Goal: Information Seeking & Learning: Check status

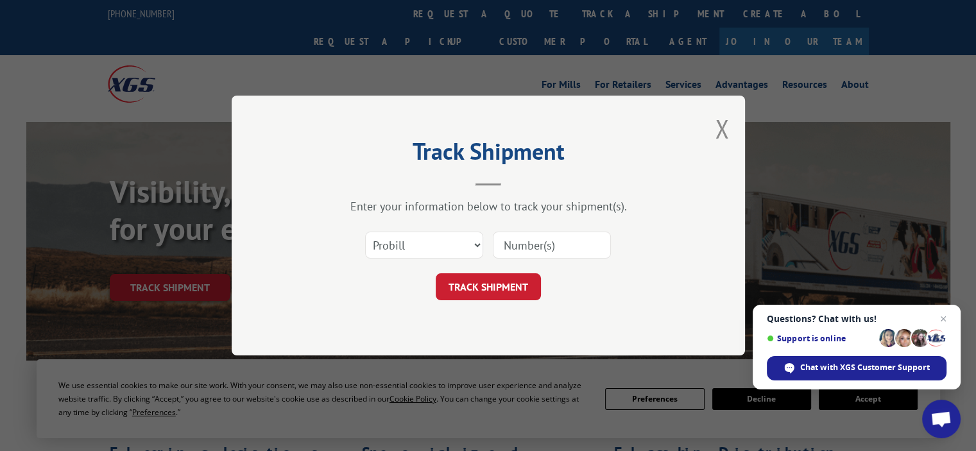
drag, startPoint x: 525, startPoint y: 255, endPoint x: 548, endPoint y: 257, distance: 22.5
click at [525, 255] on input at bounding box center [552, 245] width 118 height 27
paste input "17693314"
type input "17693314"
click at [499, 279] on button "TRACK SHIPMENT" at bounding box center [488, 286] width 105 height 27
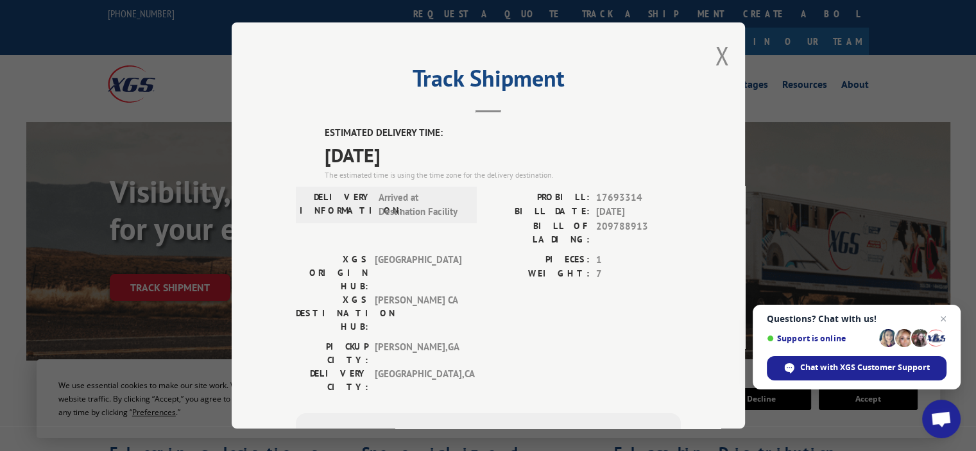
click at [446, 191] on span "Arrived at Destination Facility" at bounding box center [422, 205] width 87 height 29
drag, startPoint x: 406, startPoint y: 187, endPoint x: 406, endPoint y: 6, distance: 180.4
click at [406, 178] on div "ESTIMATED DELIVERY TIME: 10/16/2025 The estimated time is using the time zone f…" at bounding box center [488, 357] width 385 height 462
click at [709, 58] on div "Track Shipment ESTIMATED DELIVERY TIME: 10/16/2025 The estimated time is using …" at bounding box center [489, 225] width 514 height 406
click at [718, 62] on button "Close modal" at bounding box center [722, 56] width 14 height 34
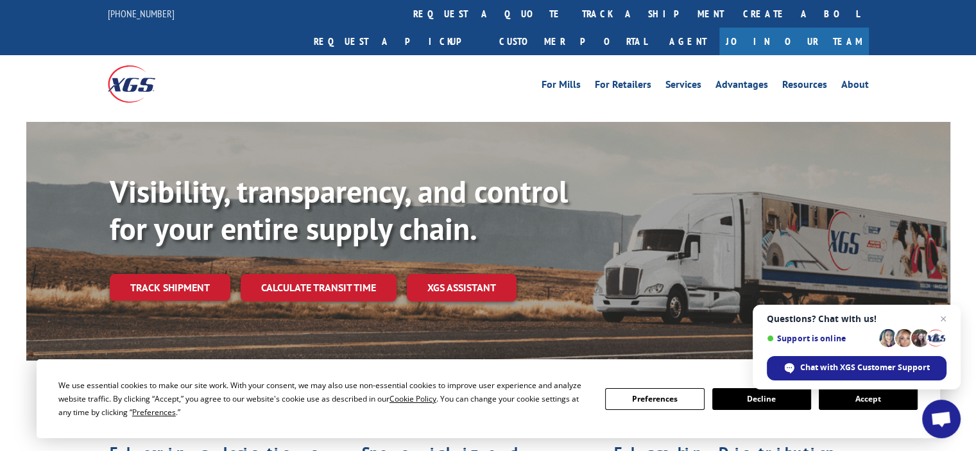
drag, startPoint x: 193, startPoint y: 259, endPoint x: 279, endPoint y: 255, distance: 85.4
click at [194, 274] on link "Track shipment" at bounding box center [170, 287] width 121 height 27
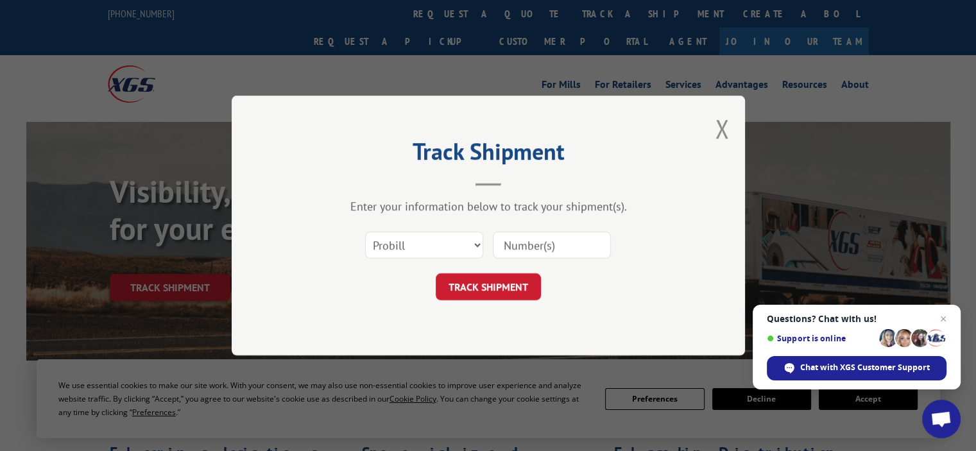
drag, startPoint x: 537, startPoint y: 235, endPoint x: 524, endPoint y: 253, distance: 22.1
click at [537, 235] on input at bounding box center [552, 245] width 118 height 27
paste input "17693210"
type input "17693210"
click at [479, 285] on button "TRACK SHIPMENT" at bounding box center [488, 286] width 105 height 27
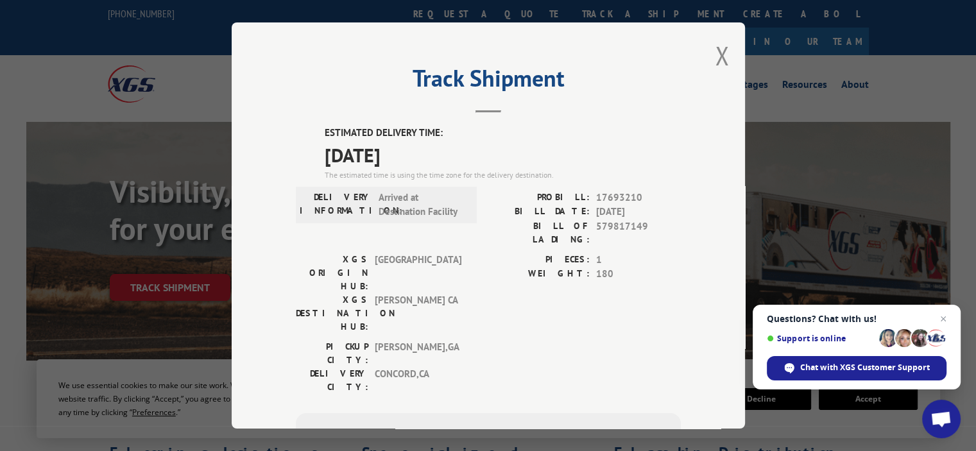
click at [530, 253] on label "PIECES:" at bounding box center [538, 260] width 101 height 15
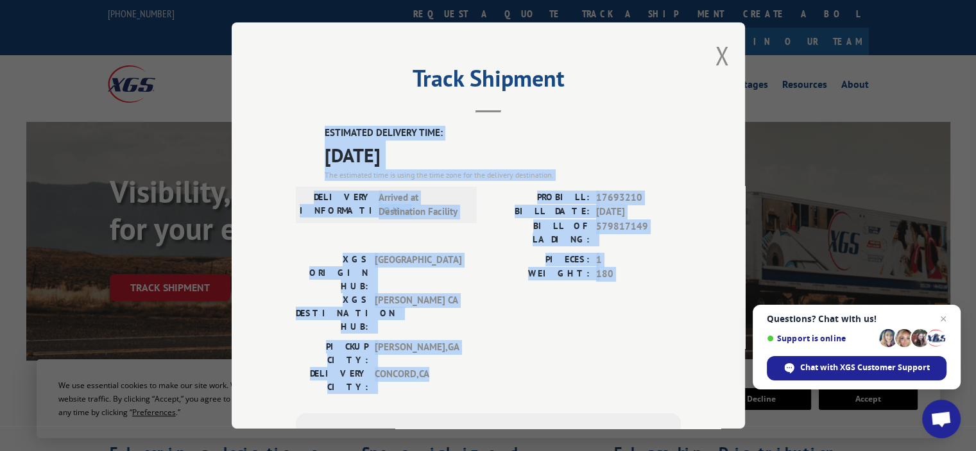
drag, startPoint x: 330, startPoint y: 227, endPoint x: 299, endPoint y: 135, distance: 96.8
click at [299, 135] on div "ESTIMATED DELIVERY TIME: 10/16/2025 The estimated time is using the time zone f…" at bounding box center [488, 357] width 385 height 462
copy div "ESTIMATED DELIVERY TIME: 10/16/2025 The estimated time is using the time zone f…"
click at [465, 277] on div "XGS ORIGIN HUB: TUNNEL HILL XGS DESTINATION HUB: TRACY CA PIECES: 1 WEIGHT: 180" at bounding box center [488, 296] width 385 height 87
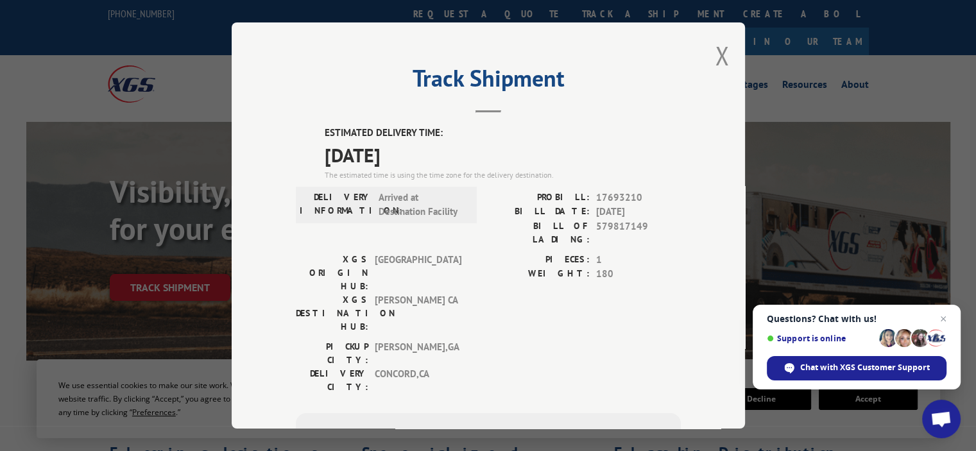
click at [576, 48] on div "Track Shipment ESTIMATED DELIVERY TIME: 10/16/2025 The estimated time is using …" at bounding box center [489, 225] width 514 height 406
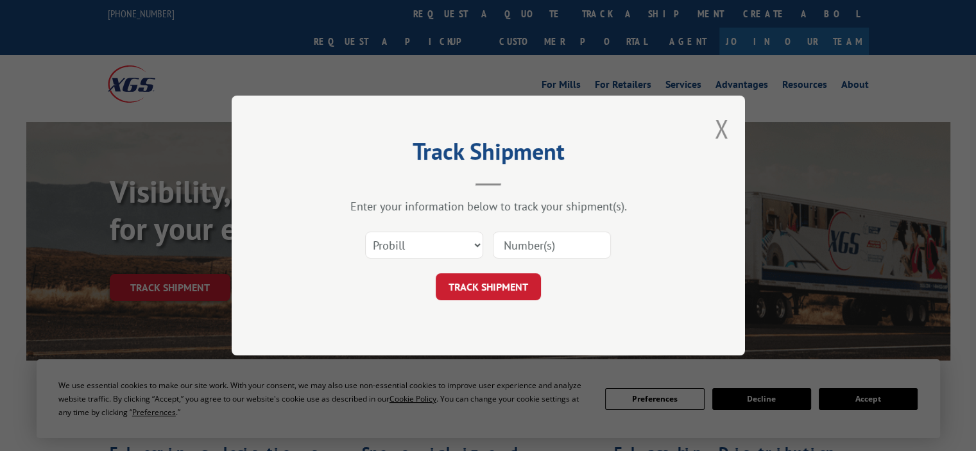
click at [499, 225] on div "Select category... Probill BOL PO" at bounding box center [488, 245] width 385 height 42
click at [510, 248] on input at bounding box center [552, 245] width 118 height 27
paste input "17693252"
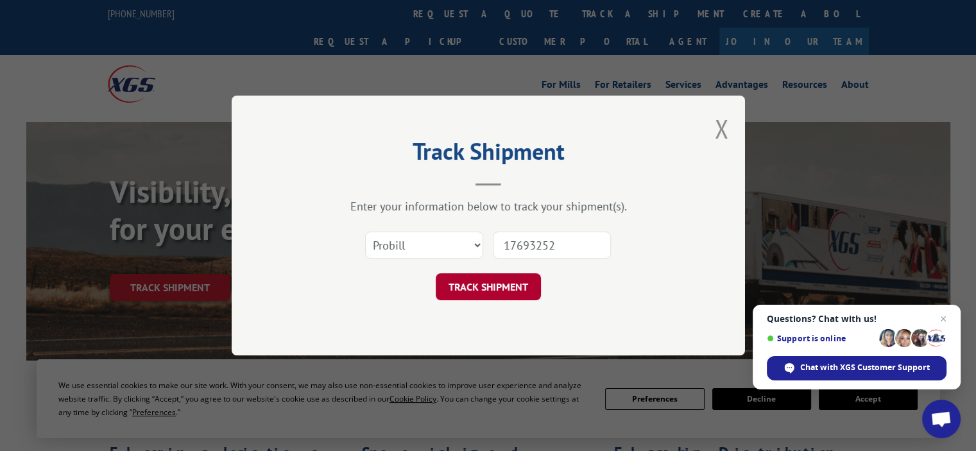
type input "17693252"
click at [483, 273] on button "TRACK SHIPMENT" at bounding box center [488, 286] width 105 height 27
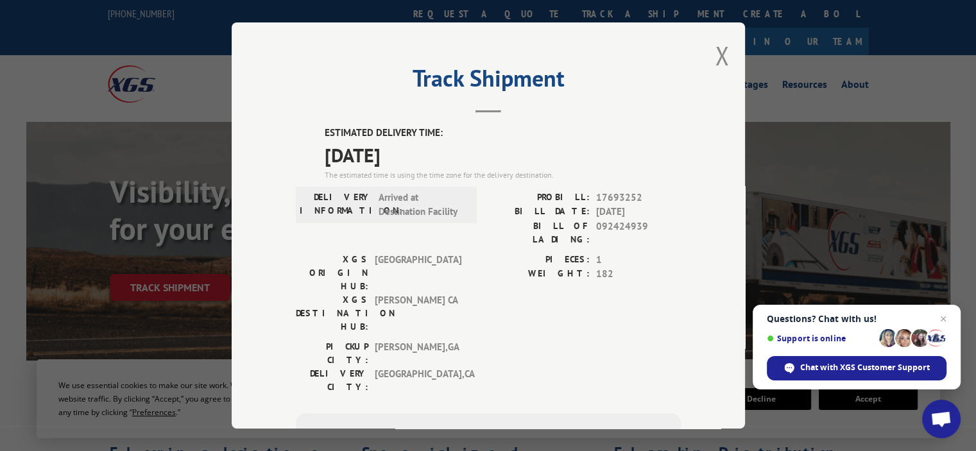
click at [467, 282] on div "XGS ORIGIN HUB: TUNNEL HILL XGS DESTINATION HUB: TRACY CA PIECES: 1 WEIGHT: 182" at bounding box center [488, 296] width 385 height 87
click at [380, 293] on span "[PERSON_NAME] CA" at bounding box center [418, 313] width 87 height 40
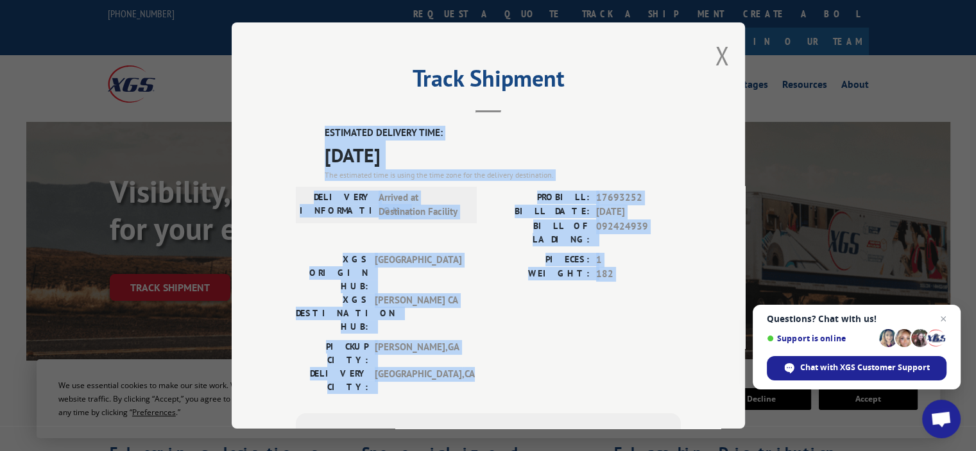
drag, startPoint x: 450, startPoint y: 310, endPoint x: 306, endPoint y: 124, distance: 235.6
click at [306, 124] on div "Track Shipment ESTIMATED DELIVERY TIME: [DATE] The estimated time is using the …" at bounding box center [489, 225] width 514 height 406
copy div "ESTIMATED DELIVERY TIME: [DATE] The estimated time is using the time zone for t…"
click at [719, 51] on button "Close modal" at bounding box center [722, 56] width 14 height 34
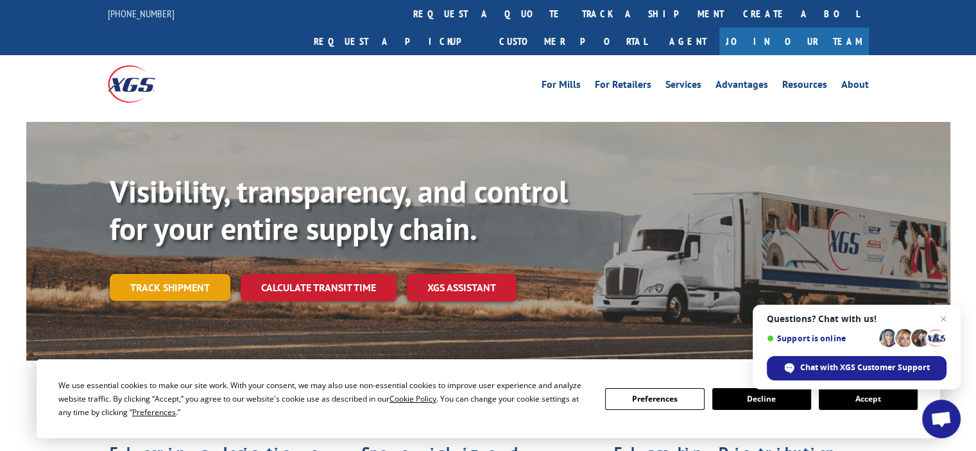
click at [164, 274] on link "Track shipment" at bounding box center [170, 287] width 121 height 27
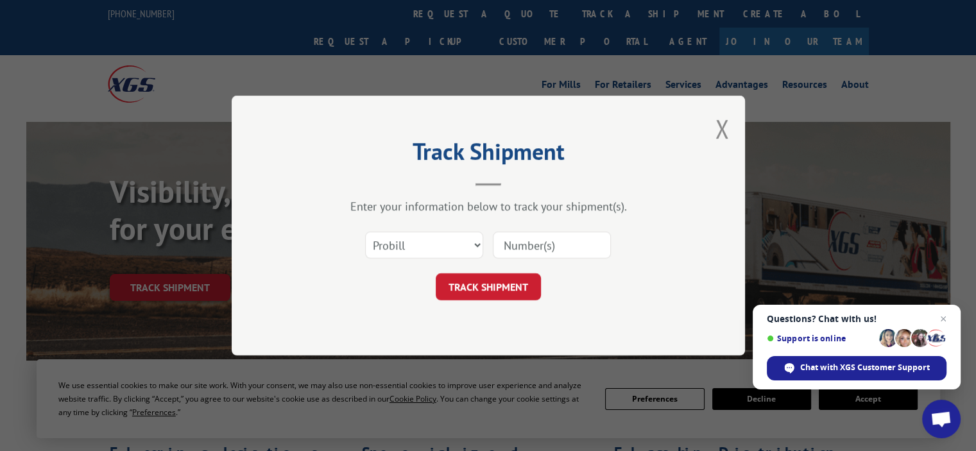
click at [546, 244] on input at bounding box center [552, 245] width 118 height 27
paste input "17693255"
type input "17693255"
click at [472, 299] on button "TRACK SHIPMENT" at bounding box center [488, 286] width 105 height 27
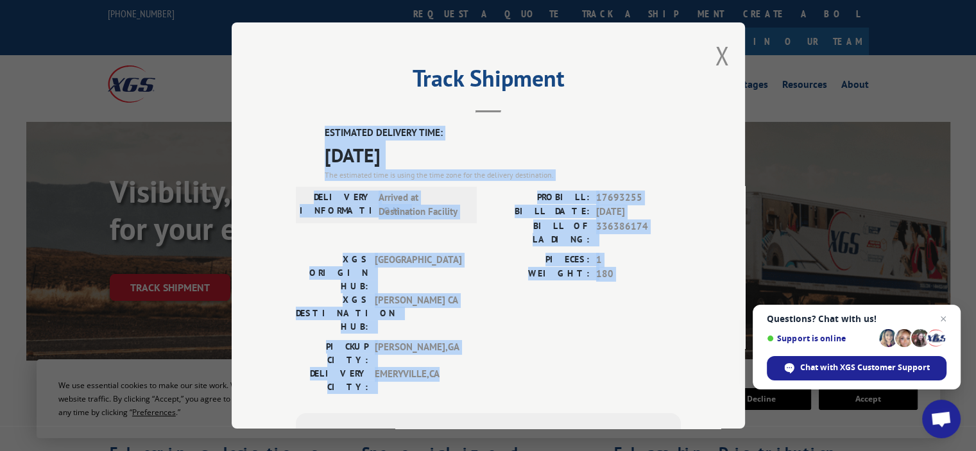
drag, startPoint x: 446, startPoint y: 311, endPoint x: 315, endPoint y: 135, distance: 219.7
click at [315, 135] on div "ESTIMATED DELIVERY TIME: [DATE] The estimated time is using the time zone for t…" at bounding box center [488, 357] width 385 height 462
copy div "ESTIMATED DELIVERY TIME: [DATE] The estimated time is using the time zone for t…"
